Goal: Find contact information: Find contact information

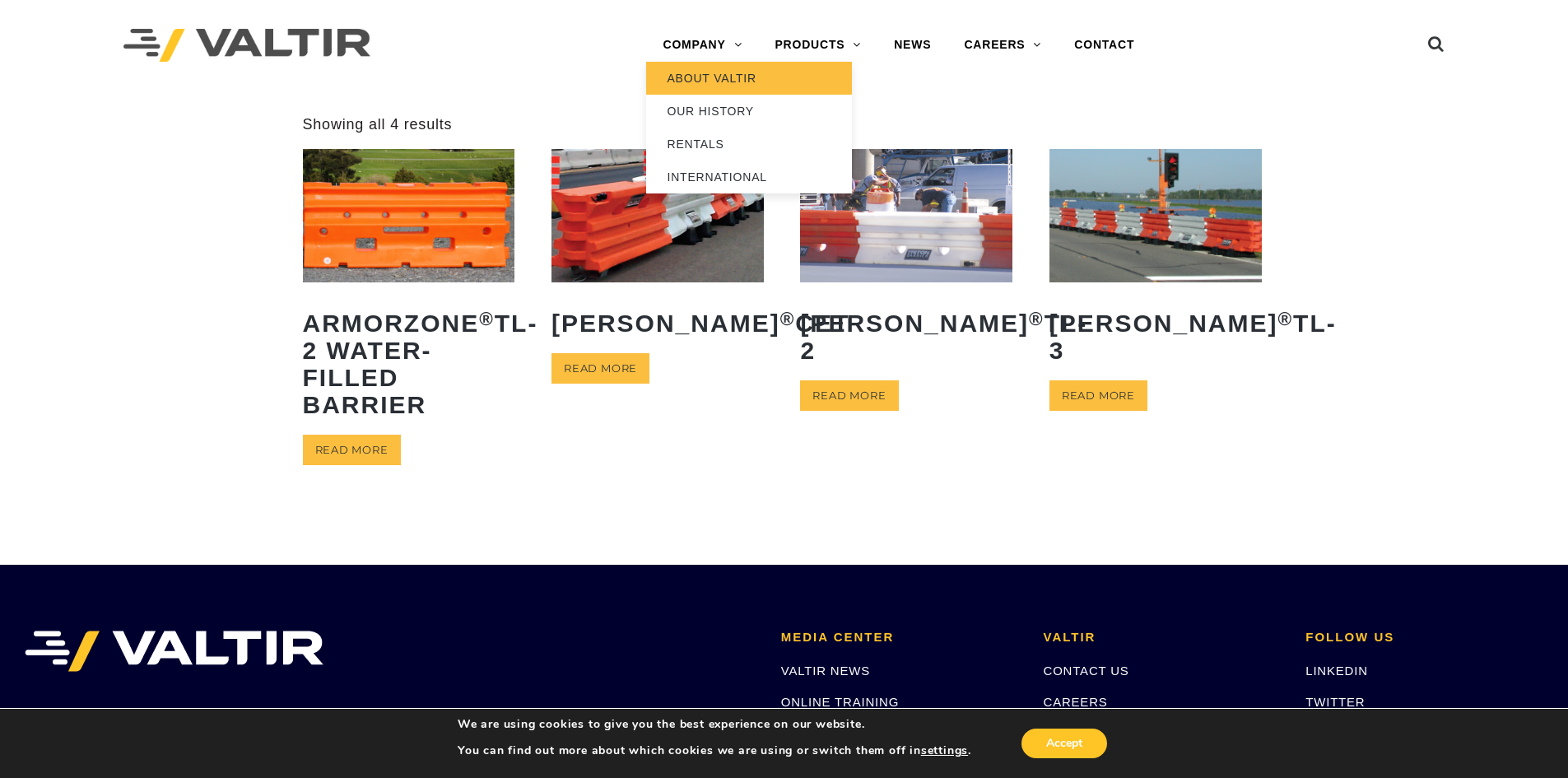
click at [717, 81] on link "ABOUT VALTIR" at bounding box center [749, 78] width 206 height 33
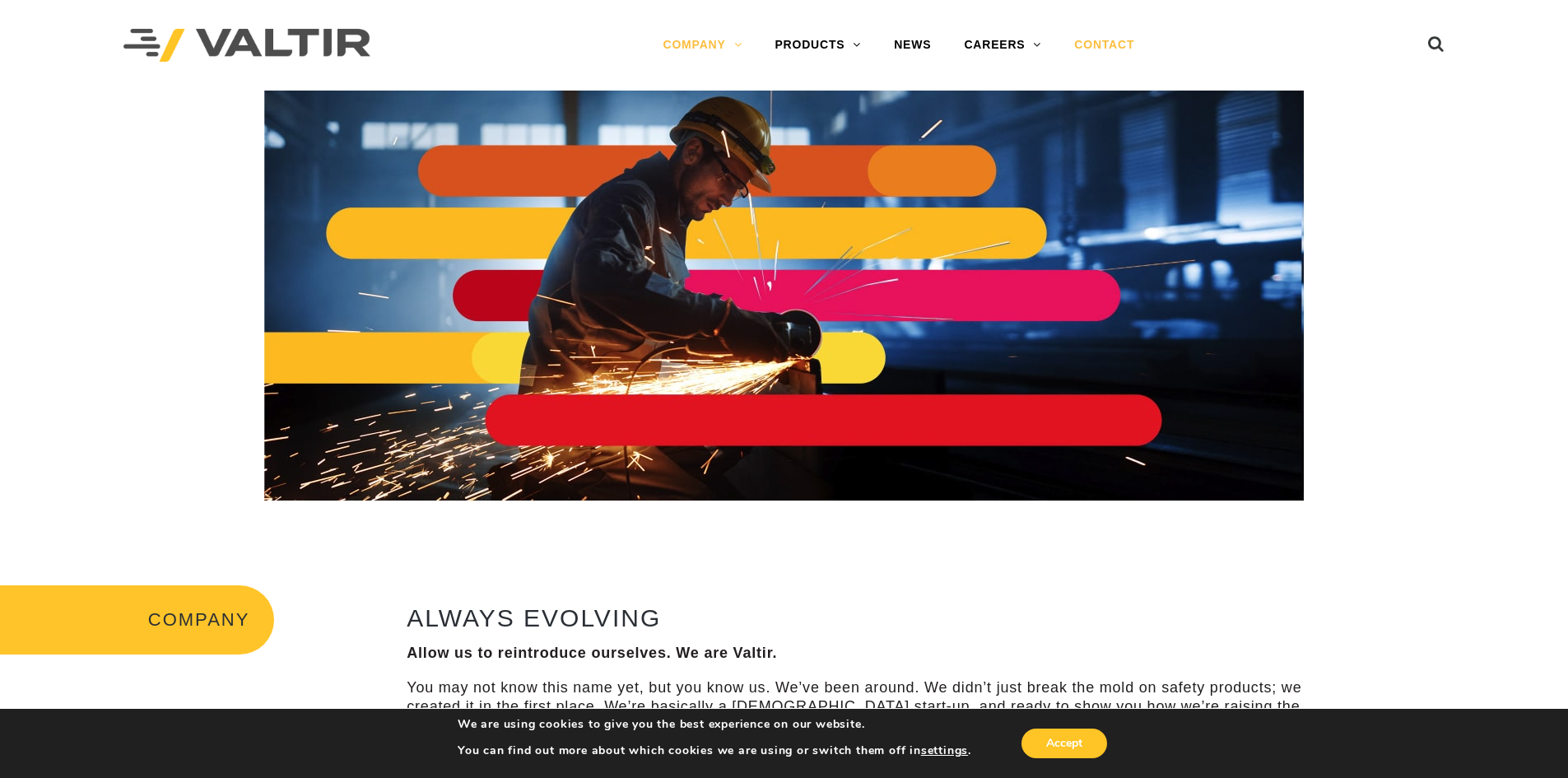
click at [1102, 50] on link "CONTACT" at bounding box center [1104, 45] width 93 height 33
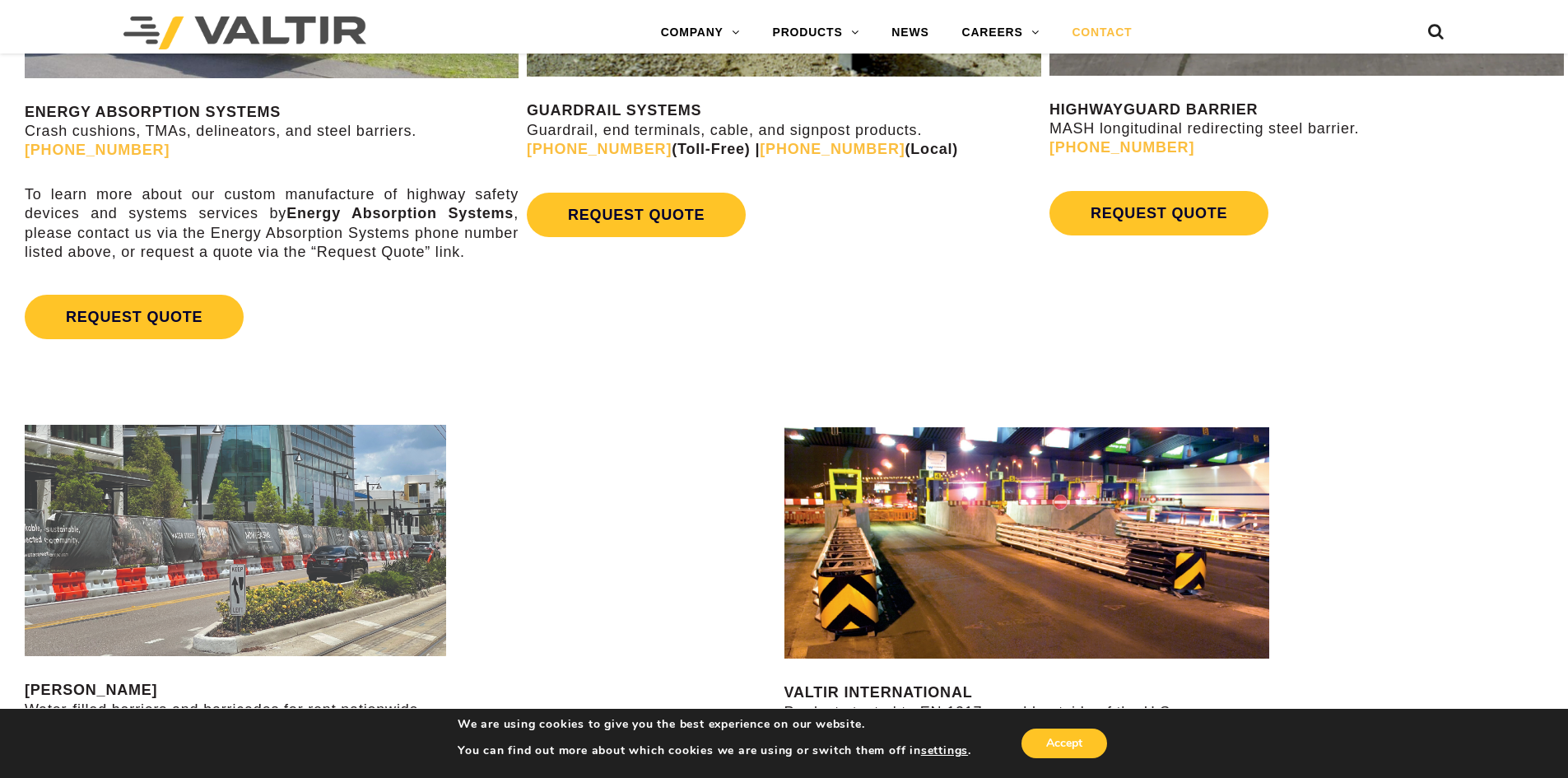
scroll to position [702, 0]
